Goal: Transaction & Acquisition: Purchase product/service

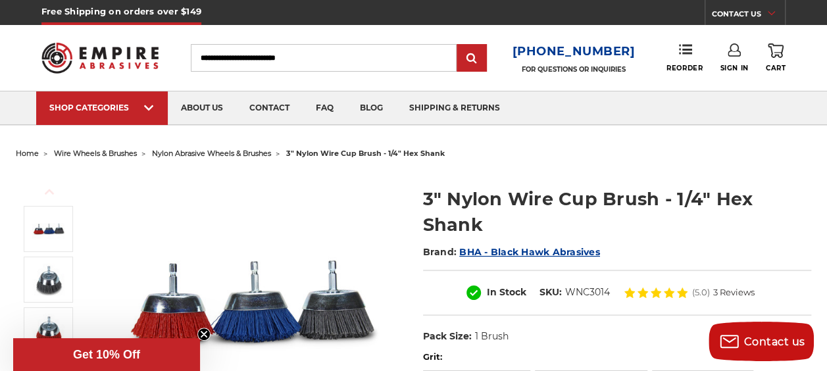
click at [243, 155] on span "nylon abrasive wheels & brushes" at bounding box center [211, 153] width 119 height 9
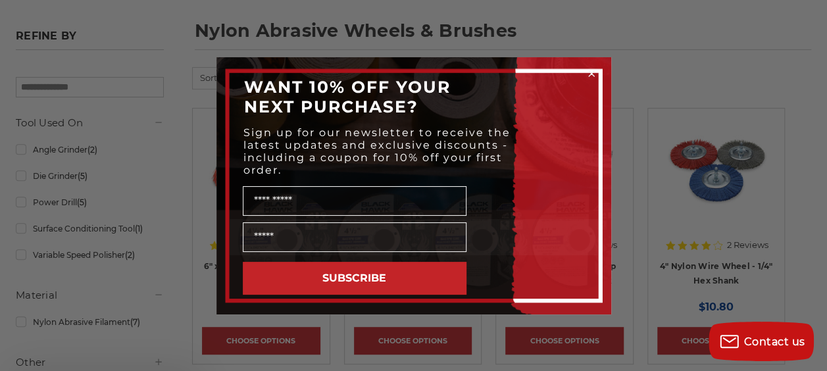
scroll to position [211, 0]
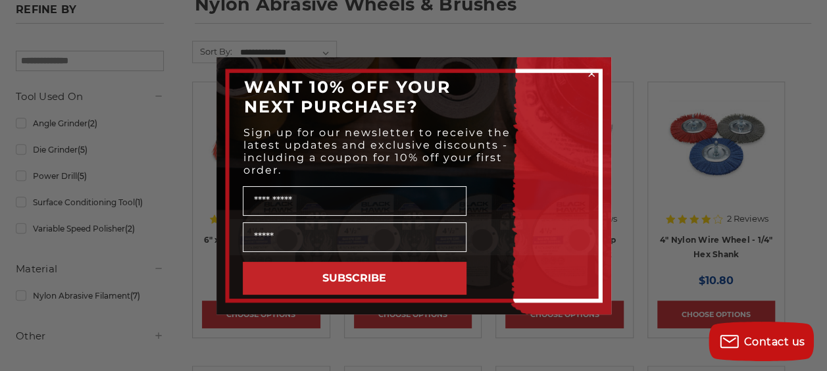
click at [590, 72] on icon "Close dialog" at bounding box center [591, 73] width 5 height 5
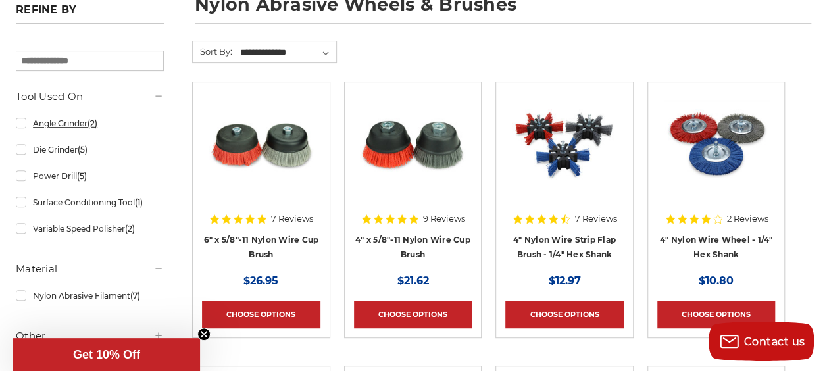
click at [63, 122] on link "Angle Grinder (2)" at bounding box center [90, 123] width 148 height 23
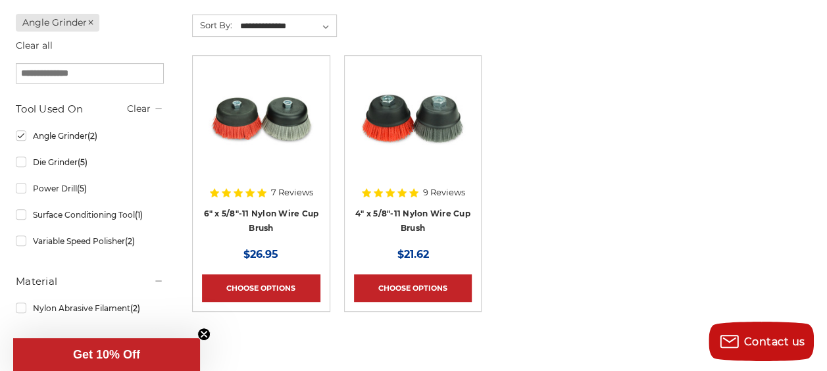
scroll to position [263, 0]
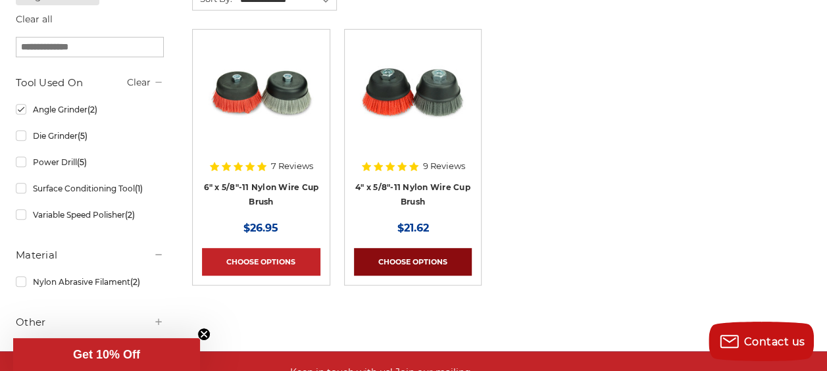
click at [432, 251] on link "Choose Options" at bounding box center [413, 262] width 118 height 28
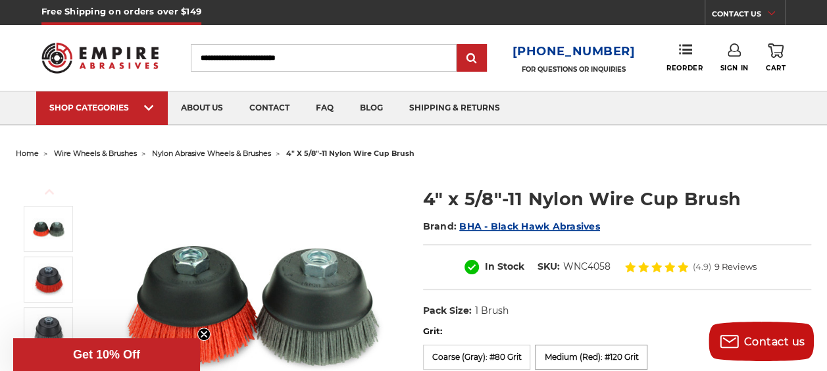
click at [575, 353] on label "Medium (Red): #120 Grit" at bounding box center [591, 357] width 113 height 25
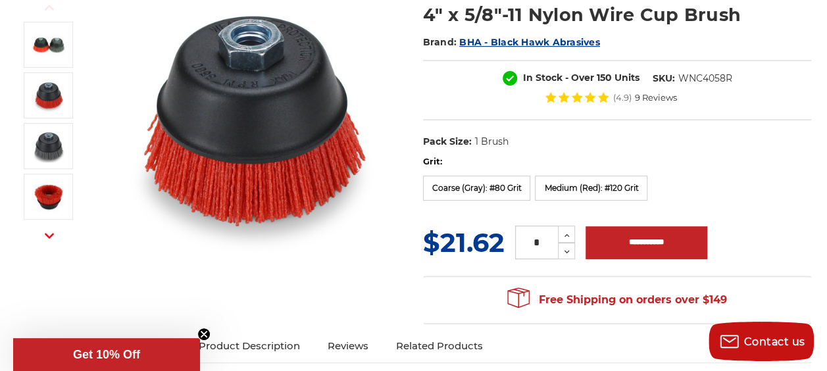
scroll to position [158, 0]
